Goal: Task Accomplishment & Management: Manage account settings

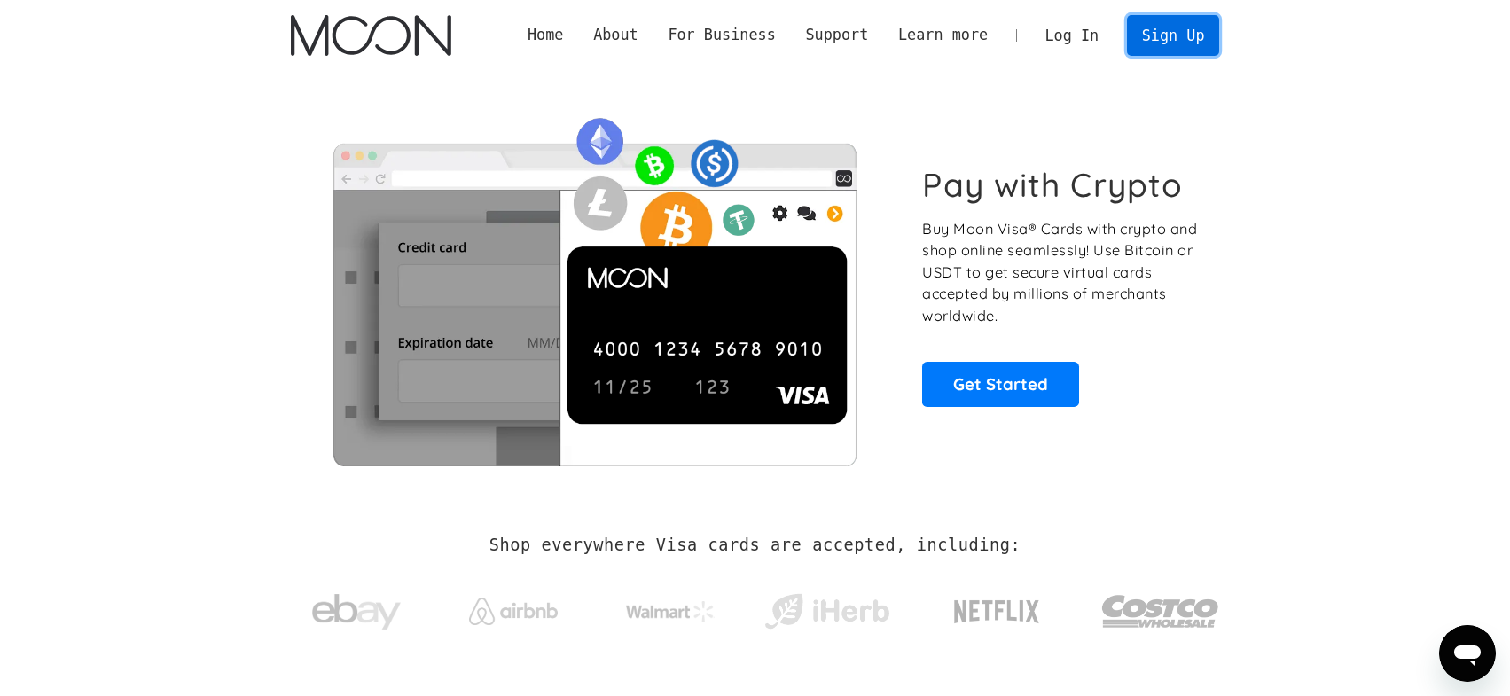
click at [1167, 37] on link "Sign Up" at bounding box center [1173, 35] width 92 height 40
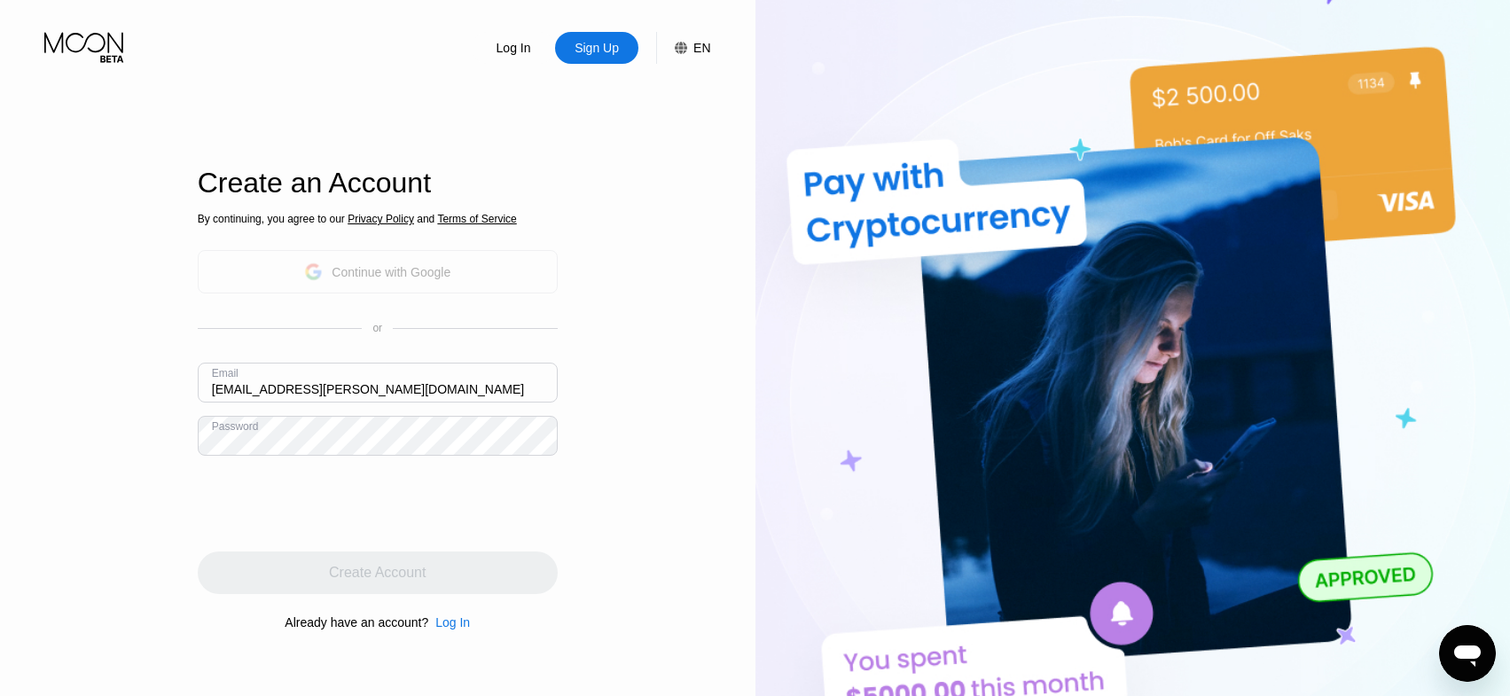
click at [451, 300] on div "By continuing, you agree to our Privacy Policy and Terms of Service Continue wi…" at bounding box center [378, 421] width 360 height 427
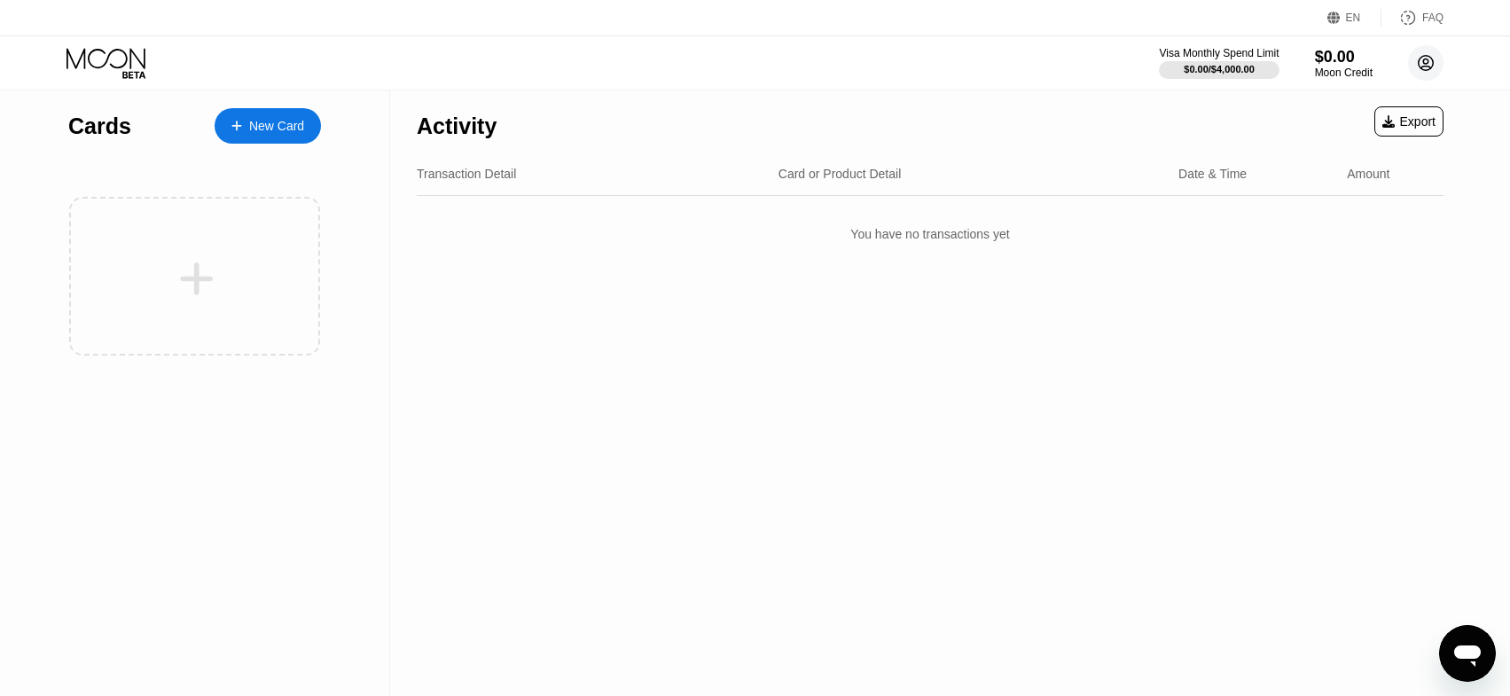
click at [1421, 65] on circle at bounding box center [1425, 62] width 35 height 35
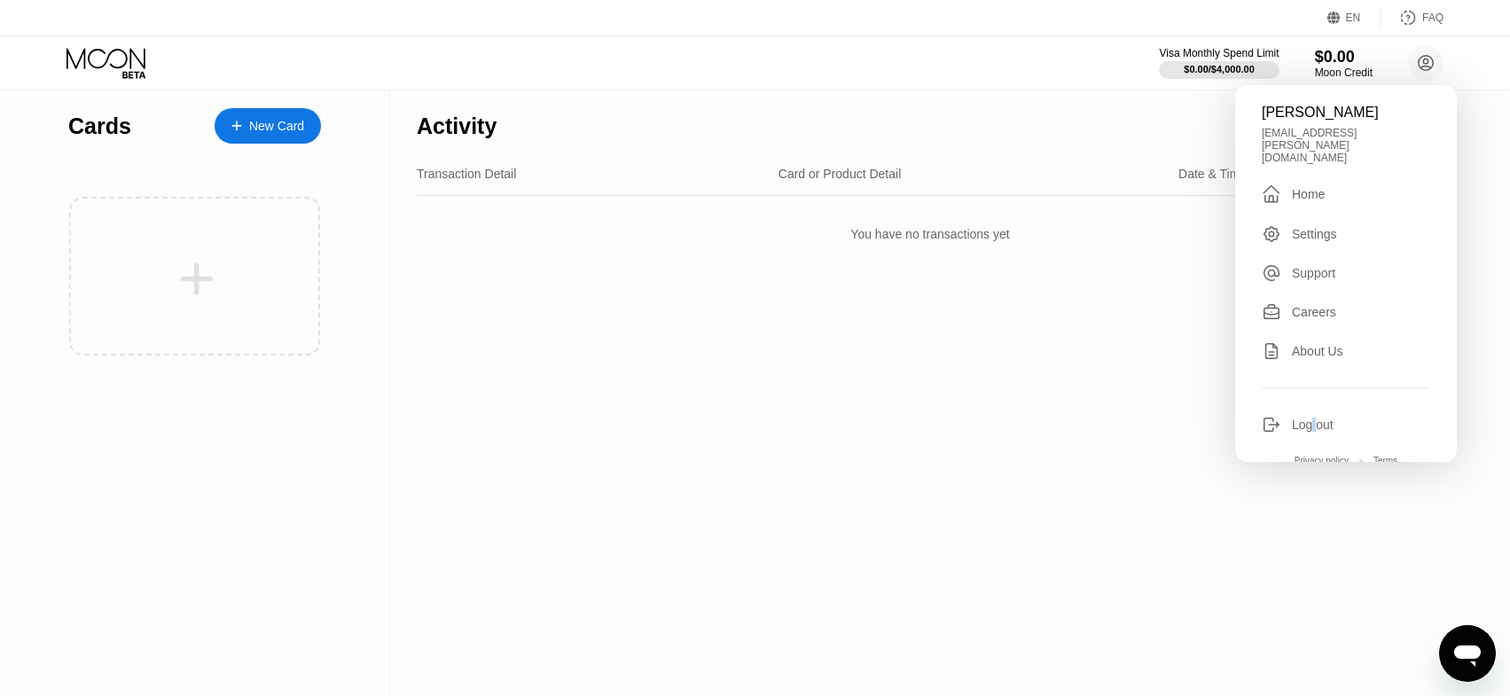
click at [1313, 418] on div "Log out" at bounding box center [1313, 425] width 42 height 14
click at [1318, 418] on div "Log out" at bounding box center [1313, 425] width 42 height 14
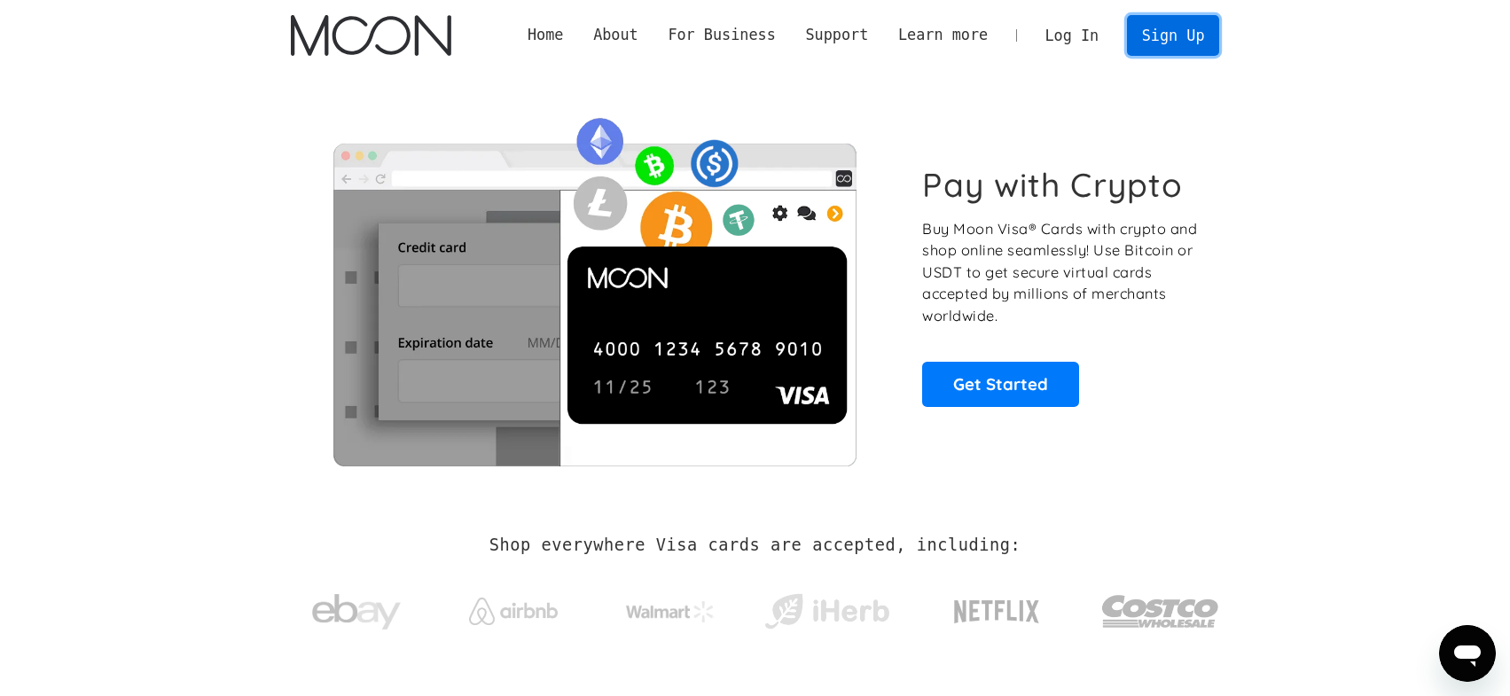
click at [1173, 54] on link "Sign Up" at bounding box center [1173, 35] width 92 height 40
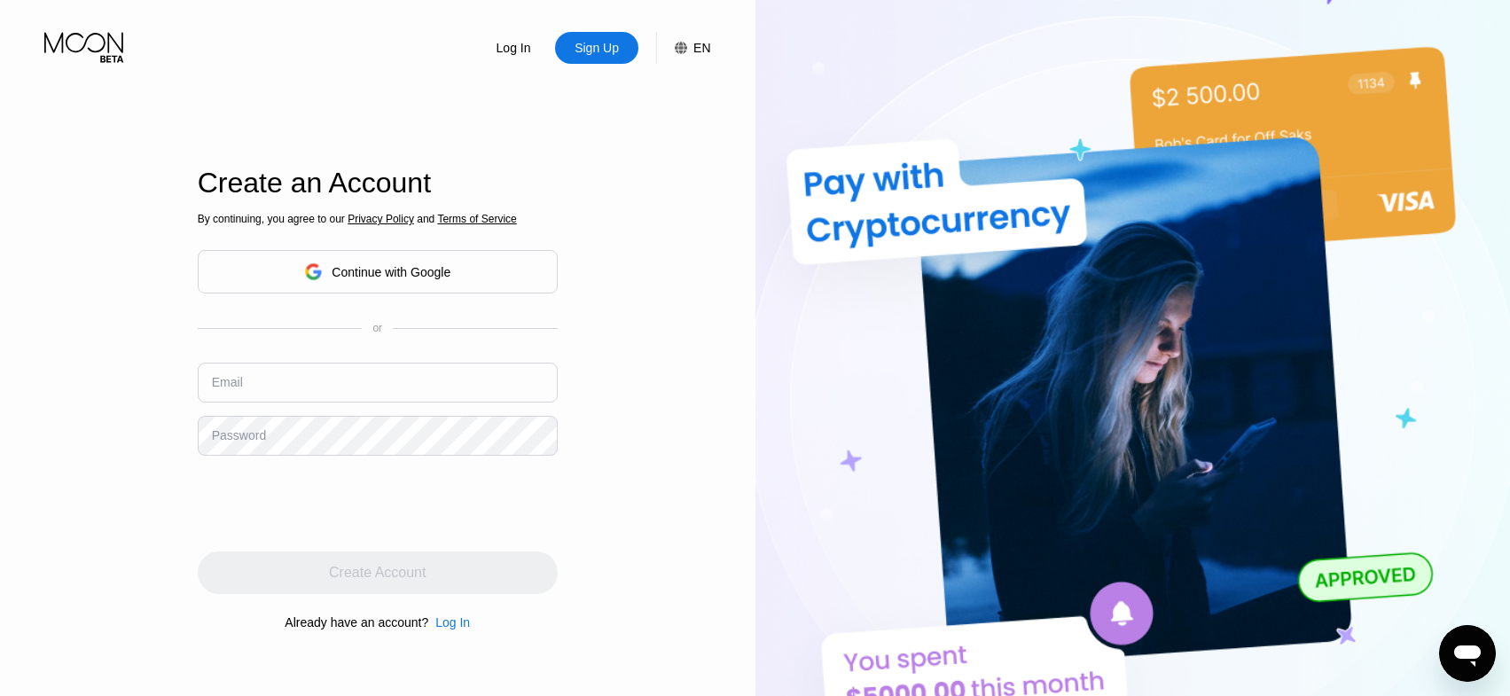
type input "[EMAIL_ADDRESS][PERSON_NAME][DOMAIN_NAME]"
click at [405, 393] on input "[EMAIL_ADDRESS][PERSON_NAME][DOMAIN_NAME]" at bounding box center [378, 383] width 360 height 40
click at [710, 331] on div "Log In Sign Up EN Language Select an item Save Create an Account By continuing,…" at bounding box center [378, 383] width 756 height 766
